Goal: Task Accomplishment & Management: Use online tool/utility

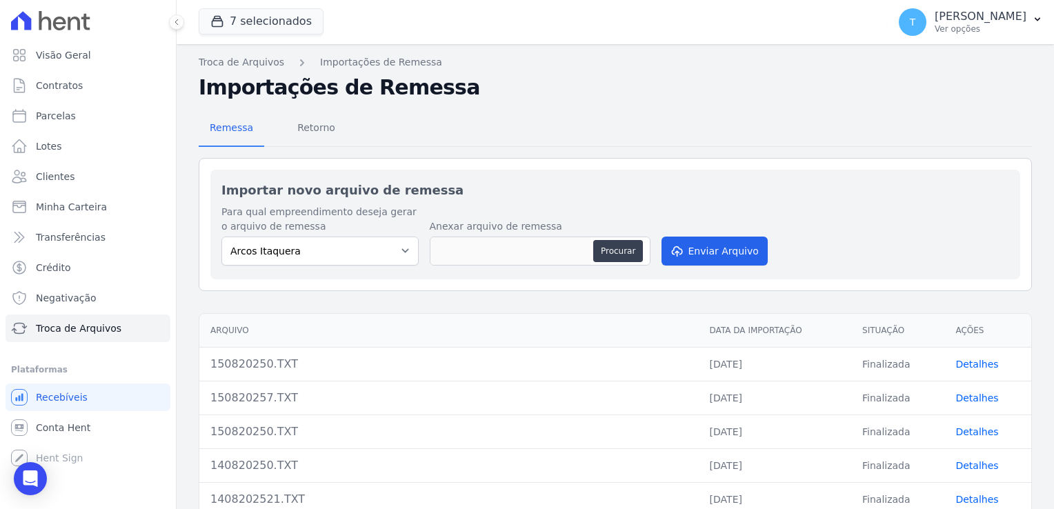
select select "f140cb56-7c84-41a9-ac64-1c70305457f9"
click at [97, 329] on span "Troca de Arquivos" at bounding box center [78, 328] width 85 height 14
select select "f140cb56-7c84-41a9-ac64-1c70305457f9"
click at [401, 257] on select "ALTOS DE [PERSON_NAME] Itaquera ARTE VILA [PERSON_NAME] CLUB Inspire LINK [GEOG…" at bounding box center [319, 250] width 197 height 29
select select "f2036c47-f869-4cf7-aa49-d68e524f2024"
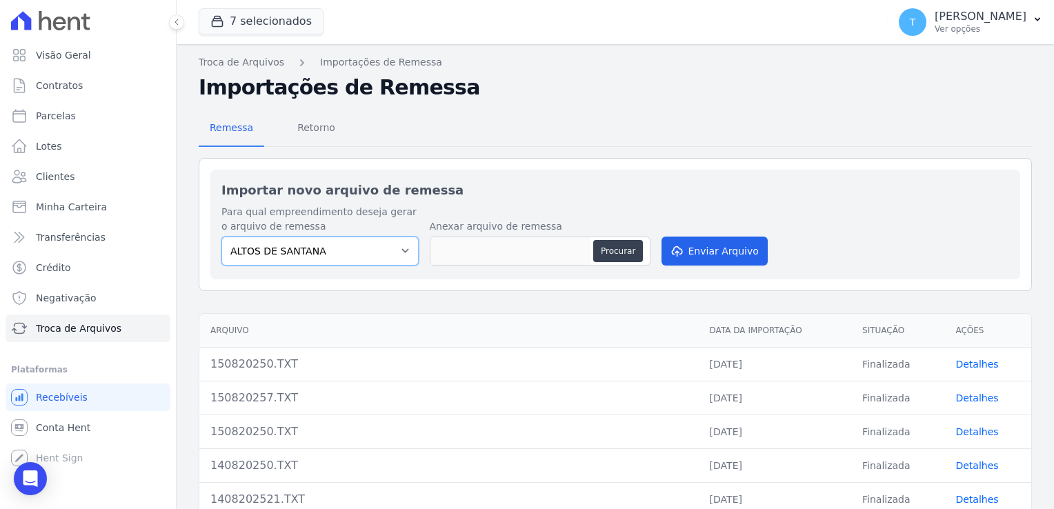
click at [221, 236] on select "ALTOS DE [PERSON_NAME] Itaquera ARTE VILA [PERSON_NAME] CLUB Inspire LINK [GEOG…" at bounding box center [319, 250] width 197 height 29
click at [604, 250] on button "Procurar" at bounding box center [618, 251] width 50 height 22
type input "150820250 (1).TXT"
click at [715, 252] on button "Enviar Arquivo" at bounding box center [714, 250] width 106 height 29
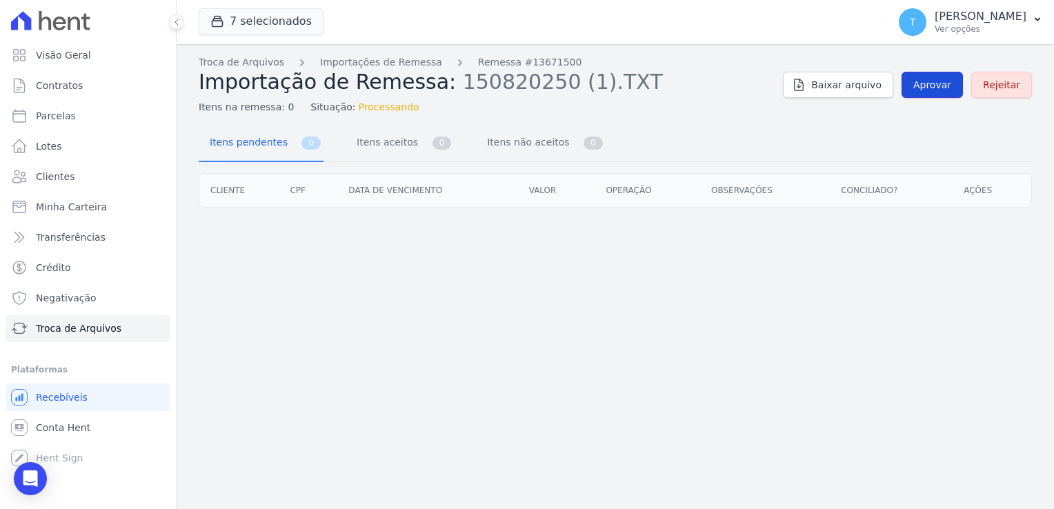
click at [921, 88] on span "Aprovar" at bounding box center [932, 85] width 38 height 14
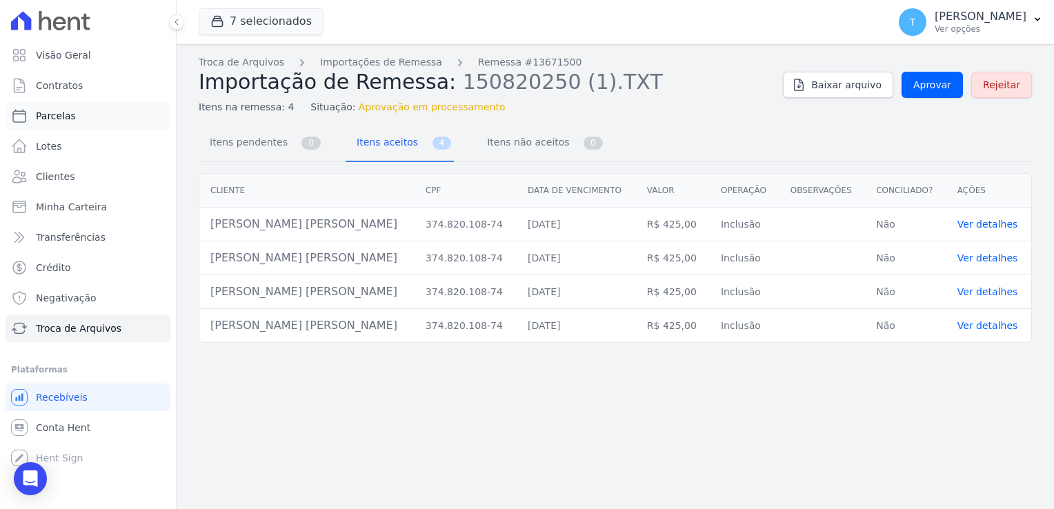
click at [61, 117] on span "Parcelas" at bounding box center [56, 116] width 40 height 14
select select
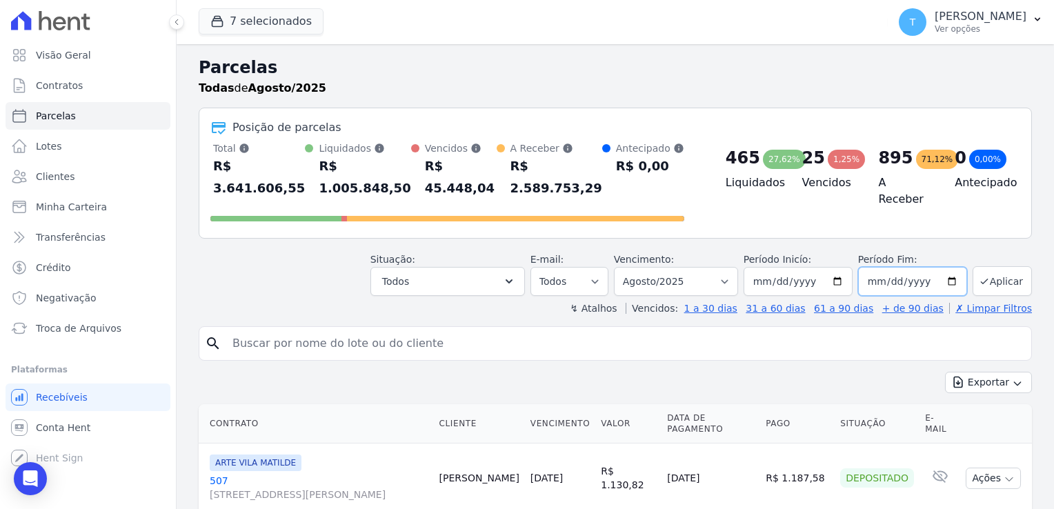
click at [943, 267] on input "[DATE]" at bounding box center [912, 281] width 109 height 29
type input "[DATE]"
click at [987, 266] on button "Aplicar" at bounding box center [1001, 281] width 59 height 30
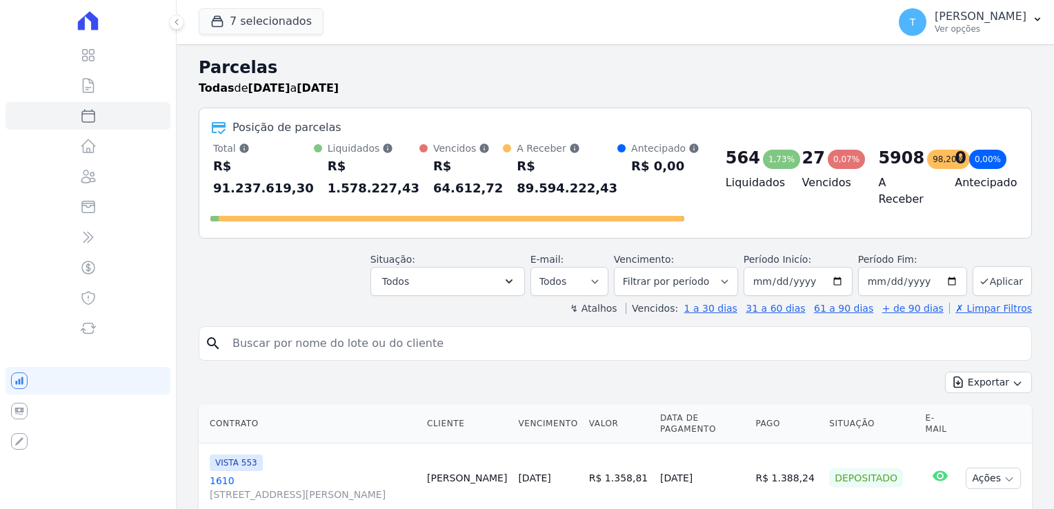
select select
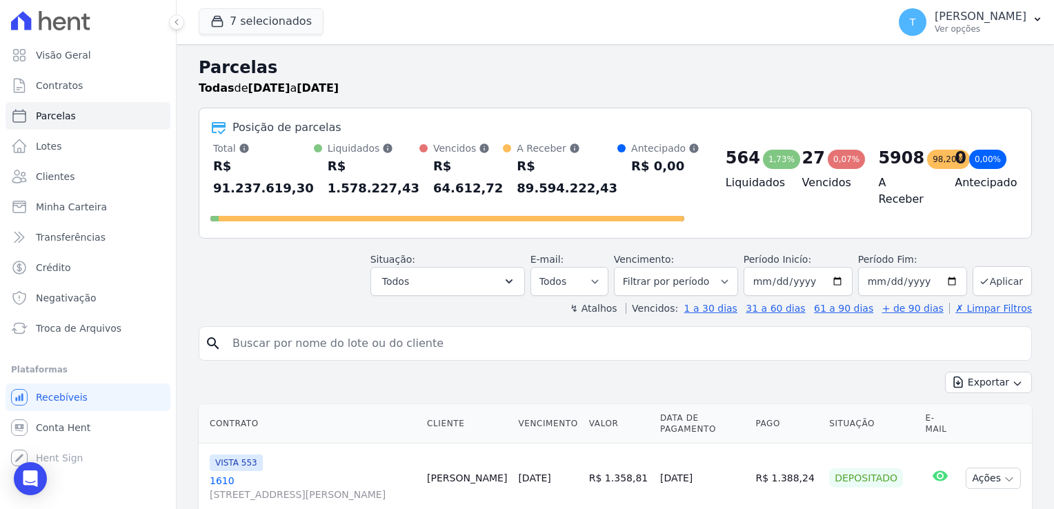
click at [280, 343] on input "search" at bounding box center [624, 344] width 801 height 28
paste input "[PERSON_NAME] [PERSON_NAME]"
type input "[PERSON_NAME] [PERSON_NAME]"
select select
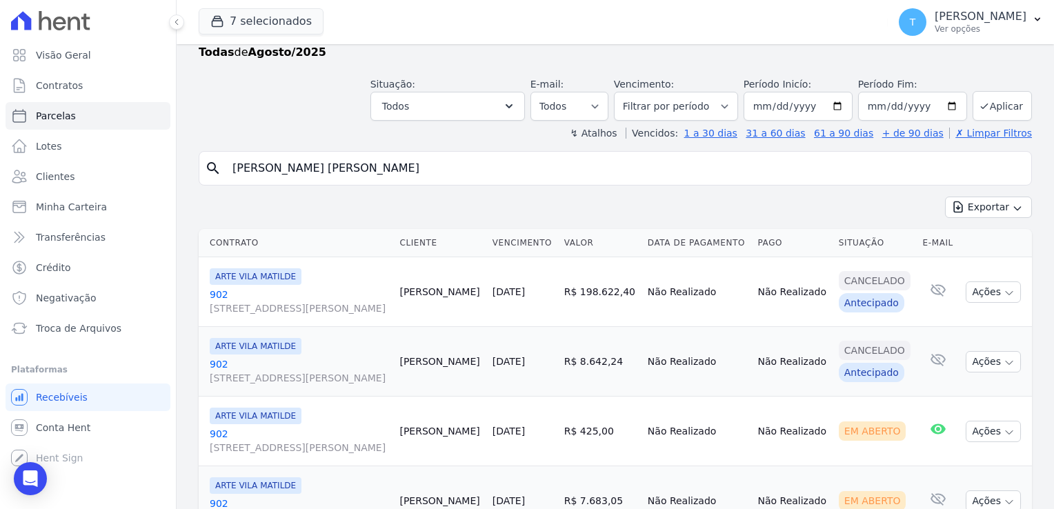
scroll to position [34, 0]
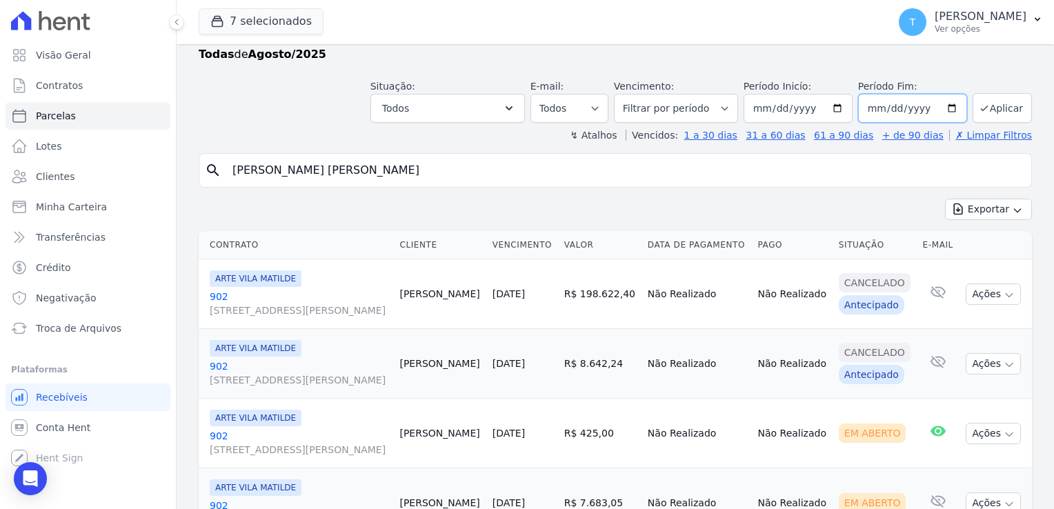
click at [941, 107] on input "[DATE]" at bounding box center [912, 108] width 109 height 29
type input "[DATE]"
click at [1003, 93] on button "Aplicar" at bounding box center [1001, 108] width 59 height 30
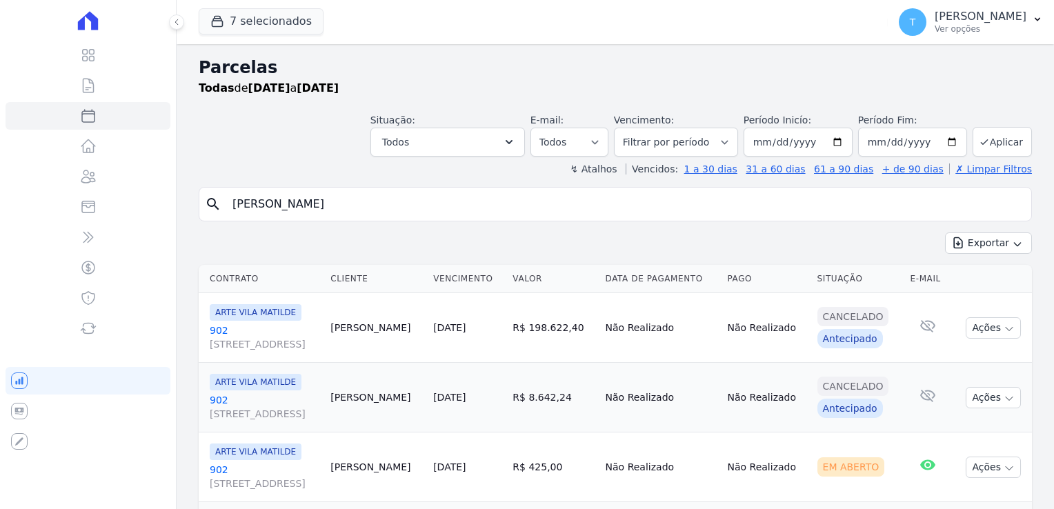
select select
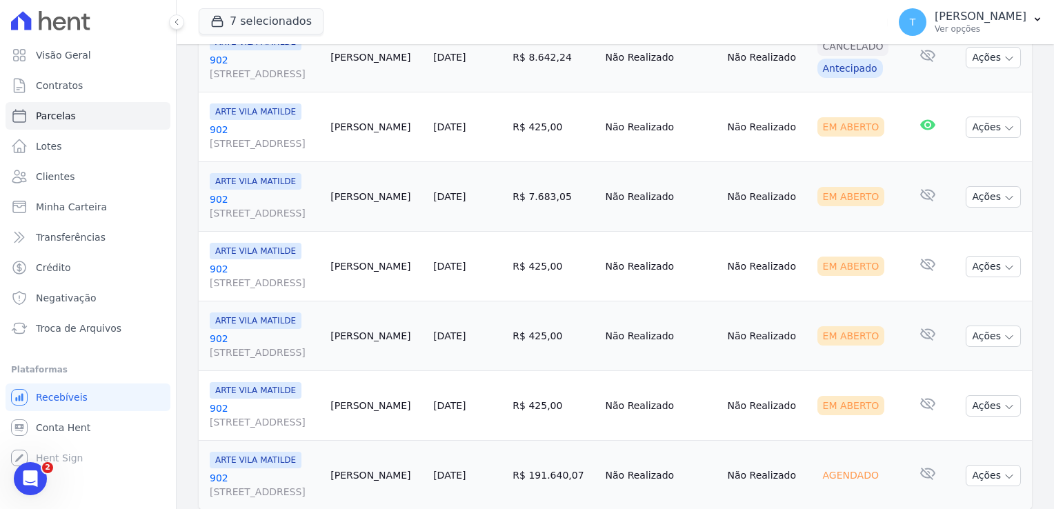
scroll to position [243, 0]
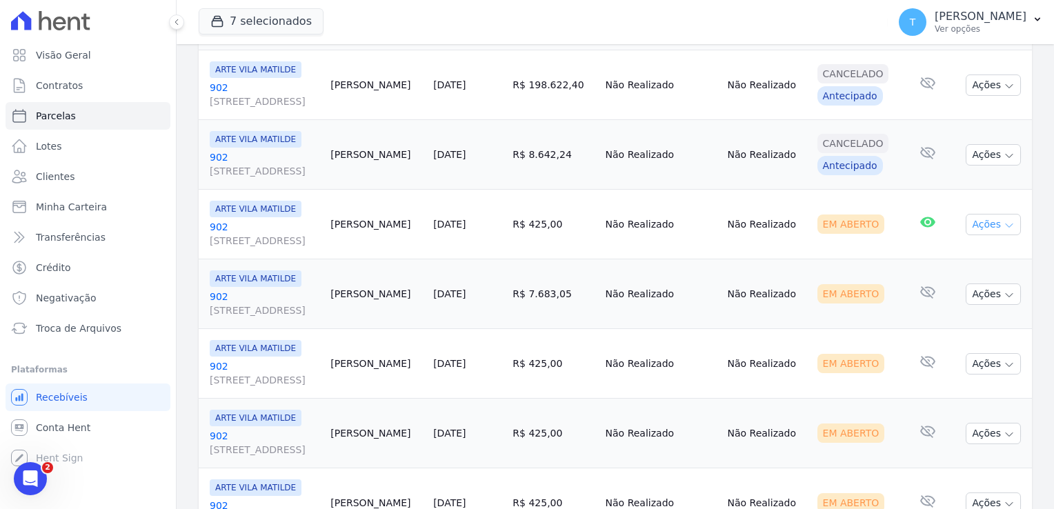
click at [994, 229] on button "Ações" at bounding box center [992, 224] width 55 height 21
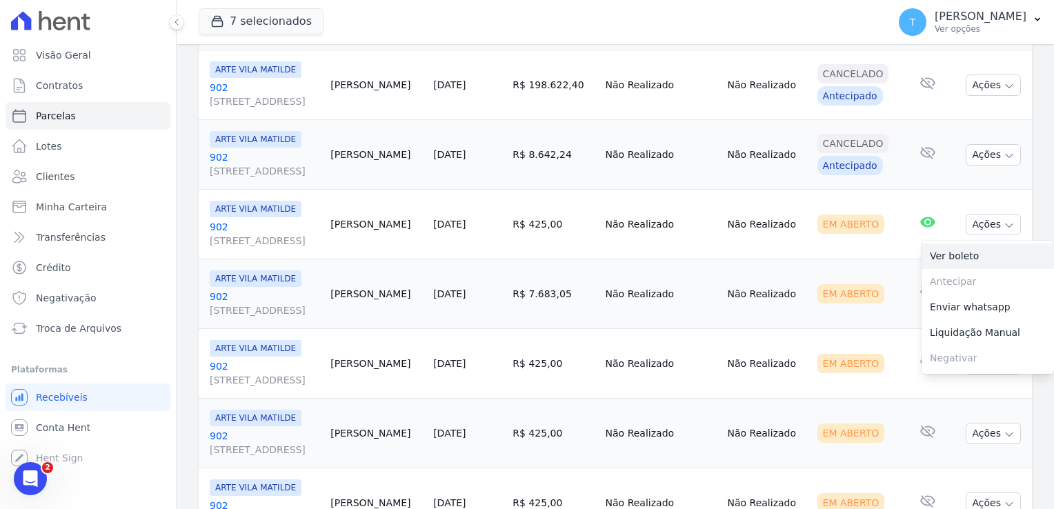
click at [982, 256] on link "Ver boleto" at bounding box center [987, 256] width 132 height 26
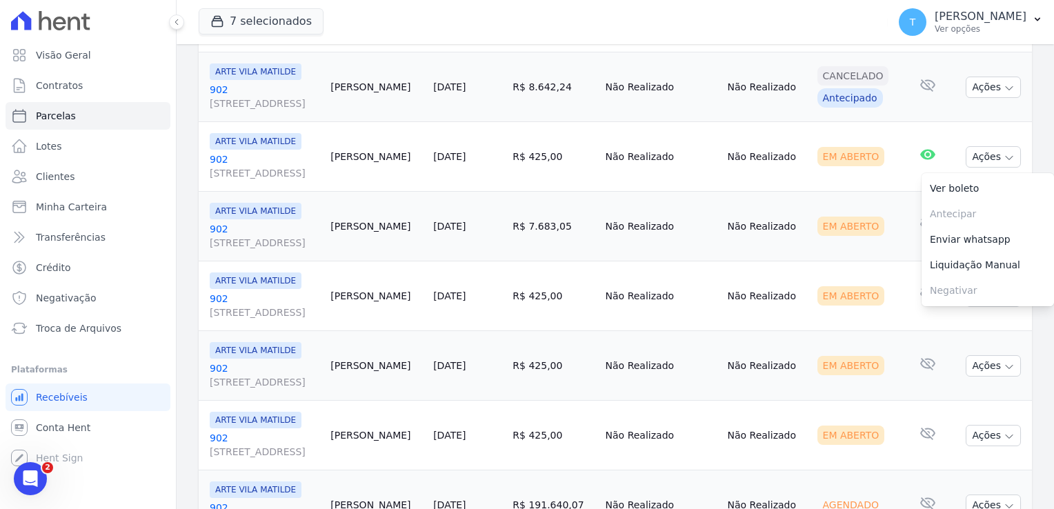
scroll to position [312, 0]
click at [690, 263] on td "Não Realizado" at bounding box center [661, 295] width 122 height 70
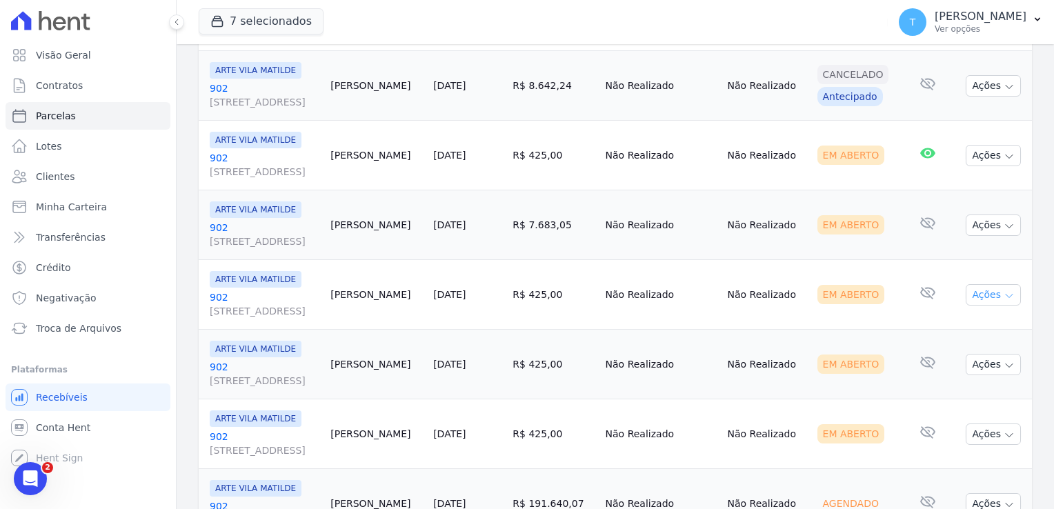
click at [1003, 294] on icon "button" at bounding box center [1008, 295] width 11 height 11
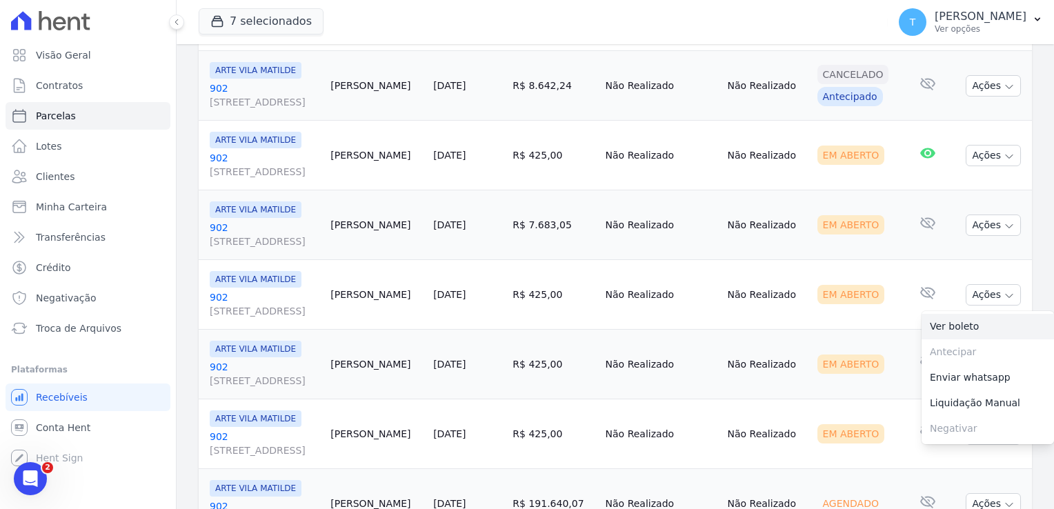
click at [954, 322] on link "Ver boleto" at bounding box center [987, 327] width 132 height 26
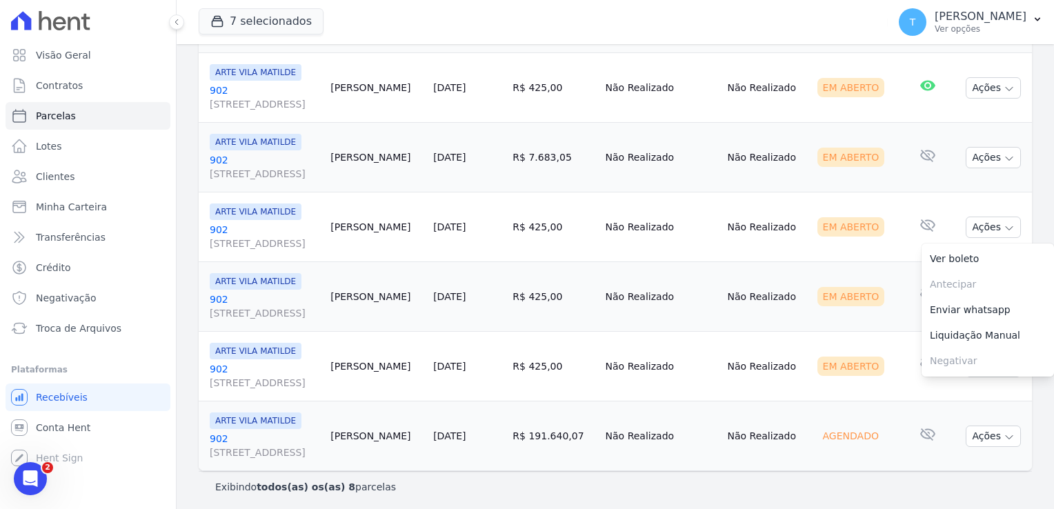
scroll to position [381, 0]
click at [652, 272] on td "Não Realizado" at bounding box center [661, 296] width 122 height 70
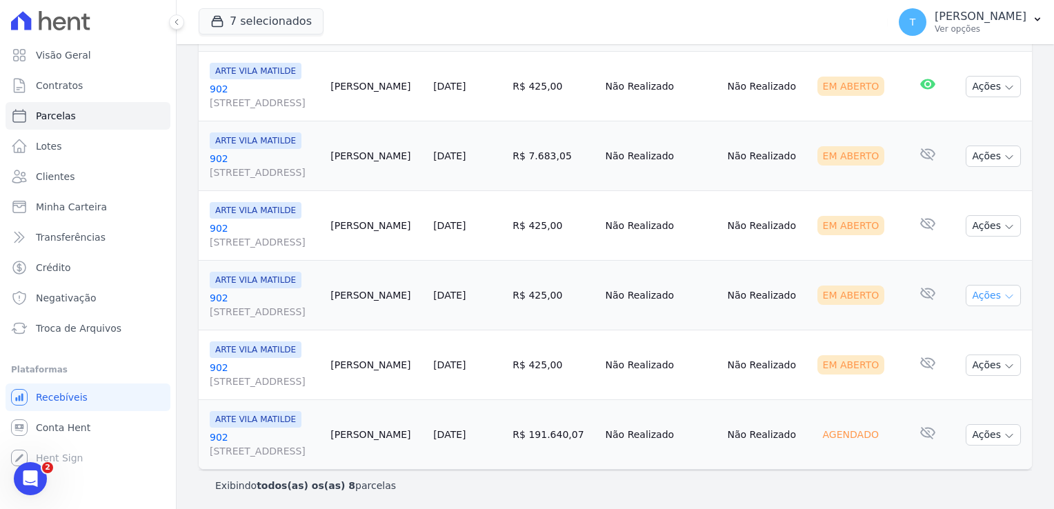
click at [1003, 292] on icon "button" at bounding box center [1008, 296] width 11 height 11
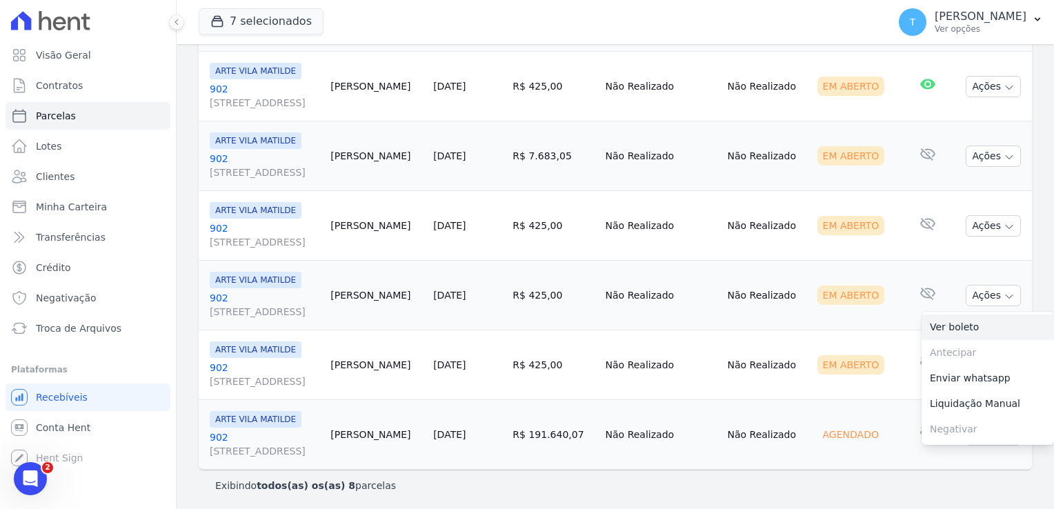
click at [954, 321] on link "Ver boleto" at bounding box center [987, 327] width 132 height 26
click at [722, 338] on td "Não Realizado" at bounding box center [661, 365] width 122 height 70
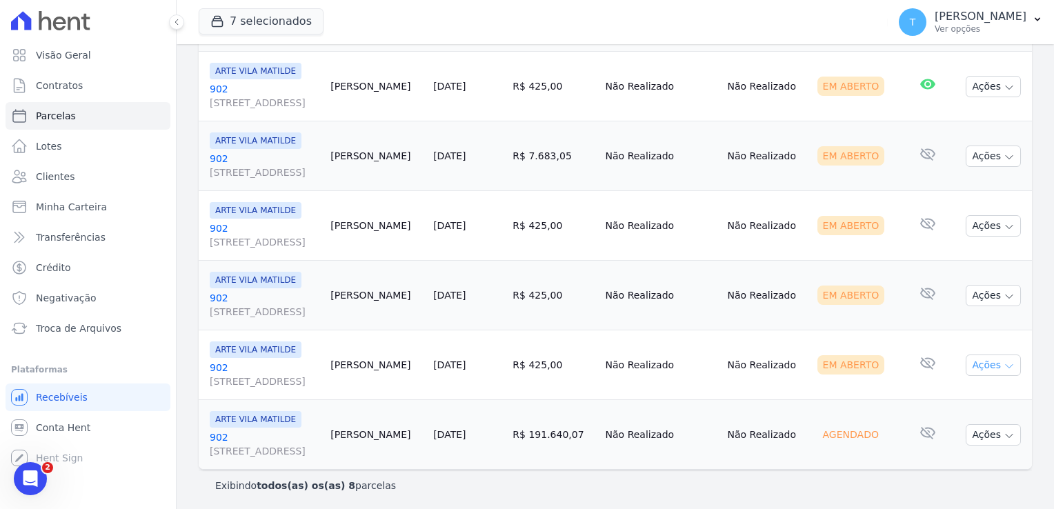
click at [1003, 368] on icon "button" at bounding box center [1008, 366] width 11 height 11
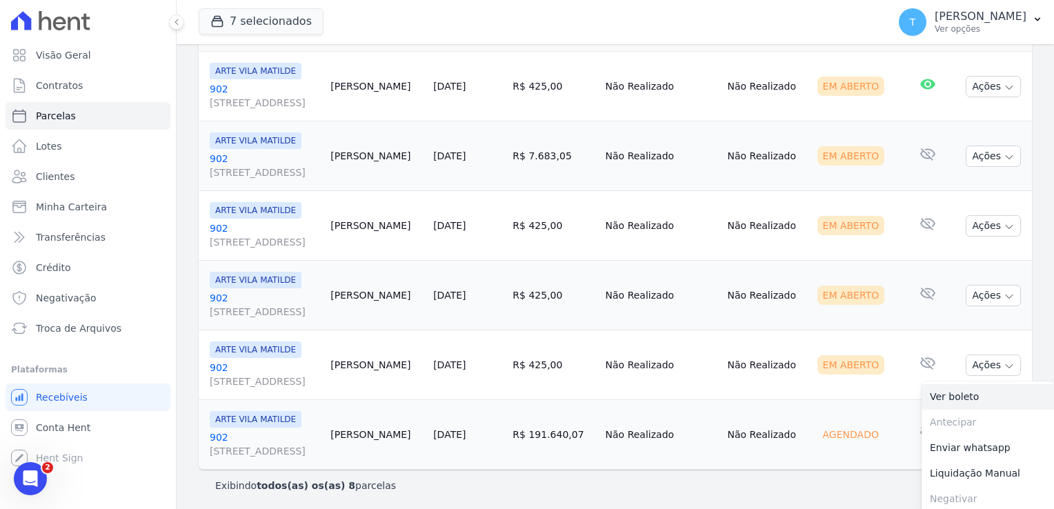
click at [961, 394] on link "Ver boleto" at bounding box center [987, 397] width 132 height 26
